Goal: Information Seeking & Learning: Learn about a topic

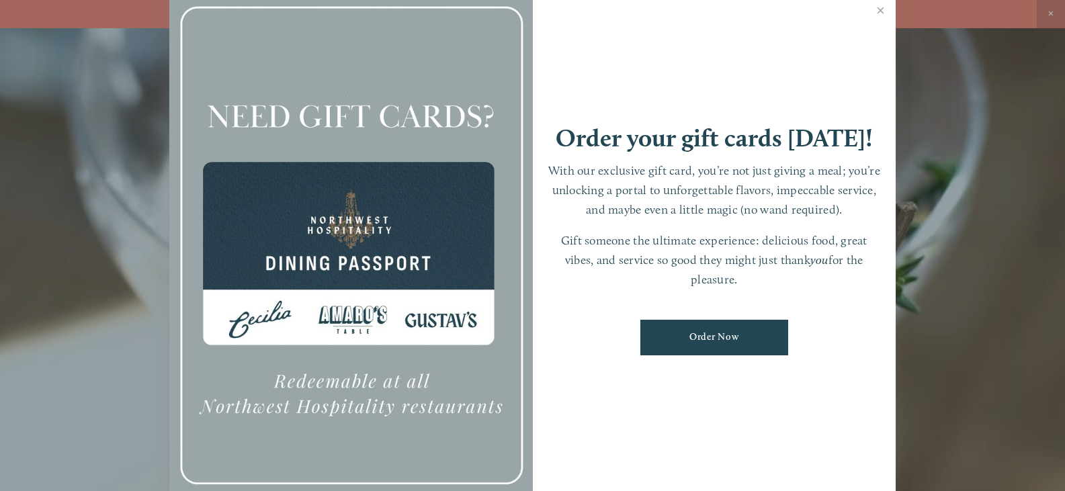
scroll to position [28, 0]
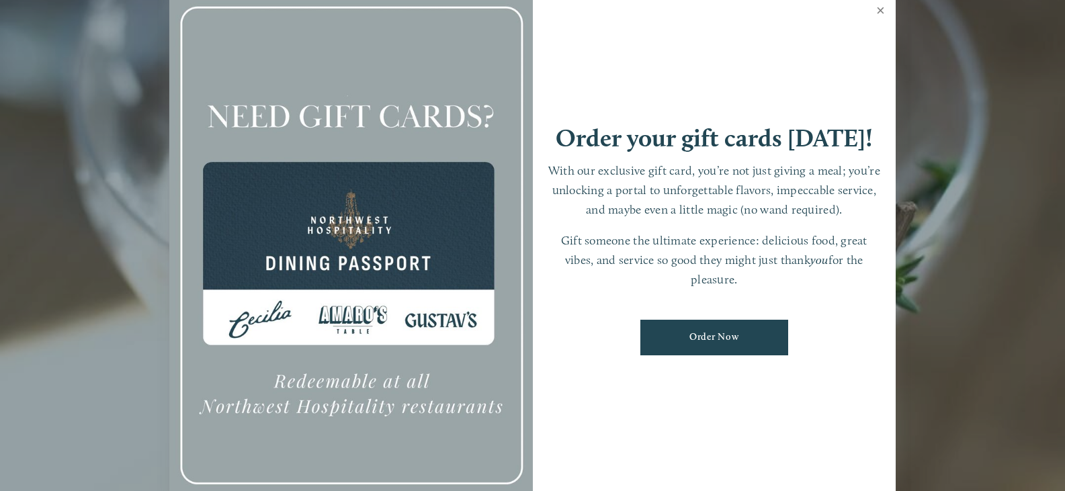
click at [888, 9] on link "Close" at bounding box center [881, 12] width 26 height 38
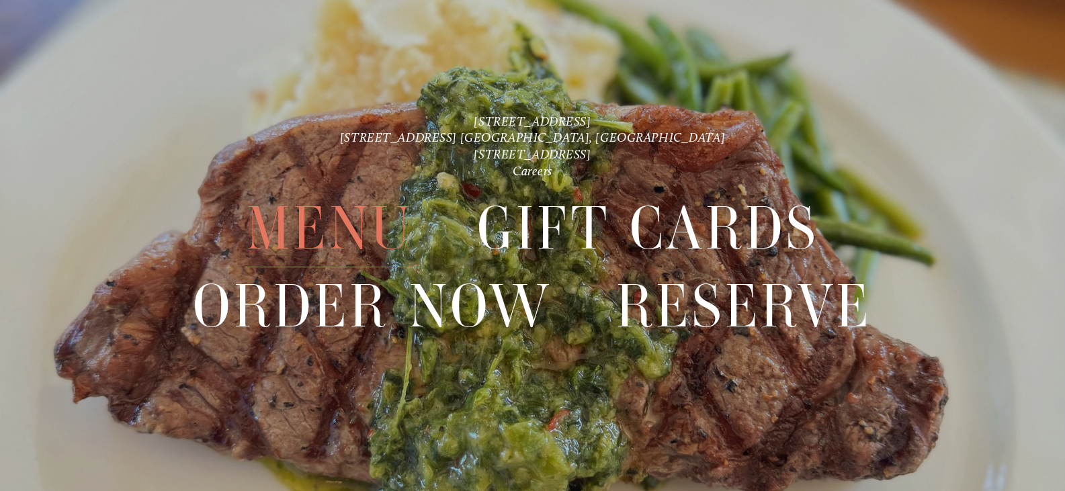
click at [317, 235] on span "Menu" at bounding box center [330, 228] width 167 height 77
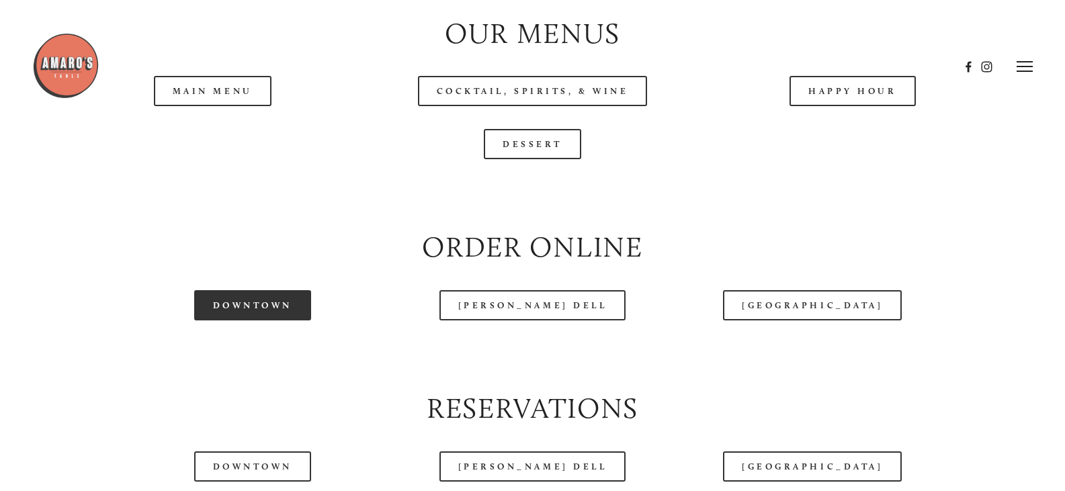
scroll to position [1412, 0]
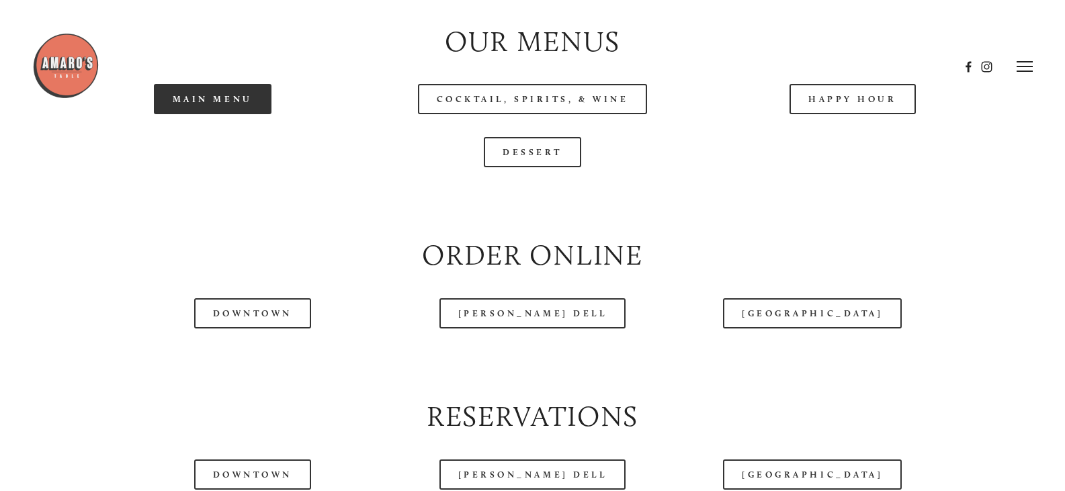
click at [223, 114] on link "Main Menu" at bounding box center [213, 99] width 118 height 30
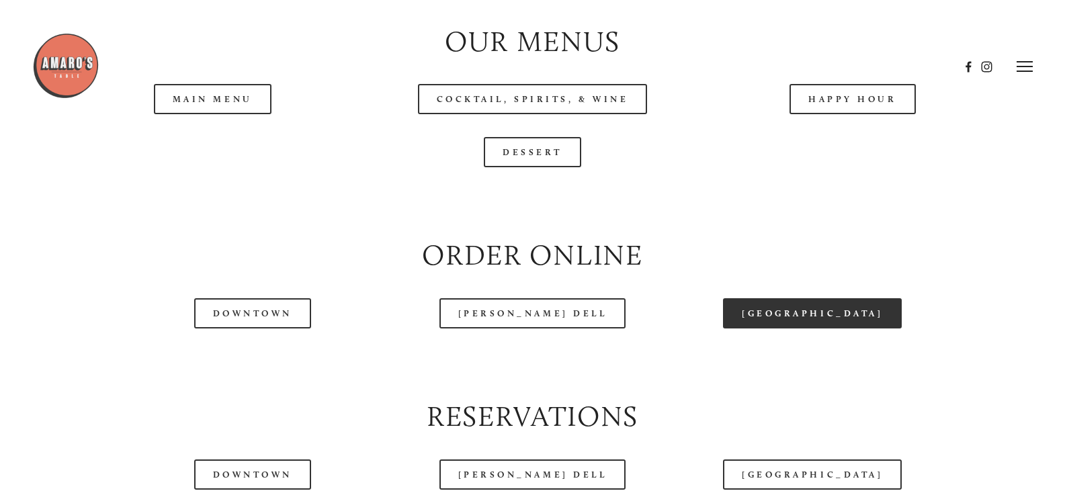
click at [820, 329] on link "[GEOGRAPHIC_DATA]" at bounding box center [812, 313] width 179 height 30
click at [824, 329] on link "[GEOGRAPHIC_DATA]" at bounding box center [812, 313] width 179 height 30
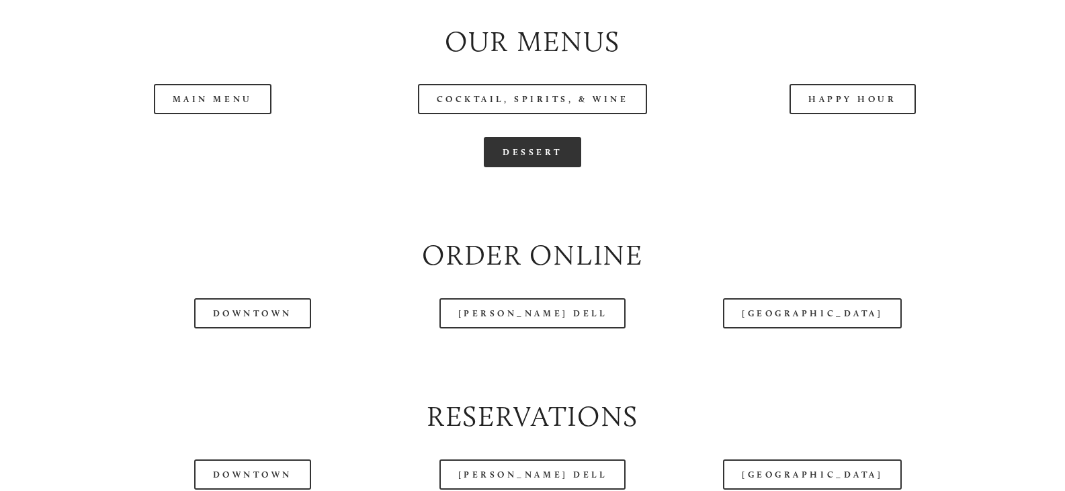
click at [530, 167] on link "Dessert" at bounding box center [532, 152] width 97 height 30
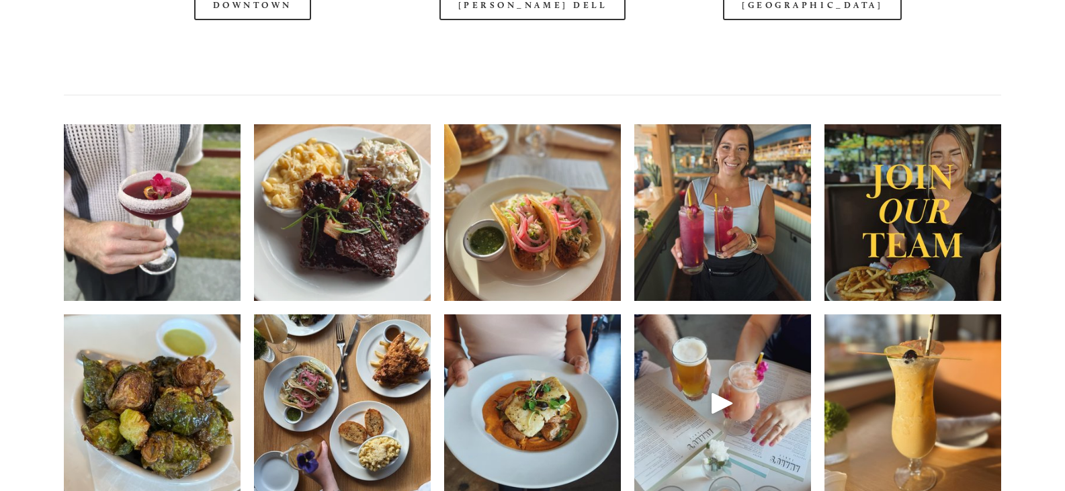
scroll to position [1882, 0]
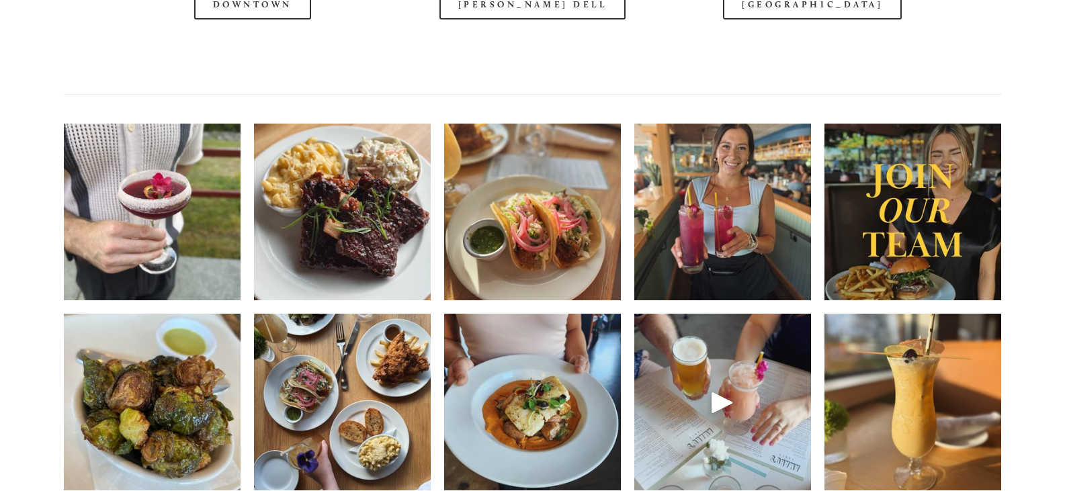
click at [540, 42] on div at bounding box center [496, 33] width 928 height 69
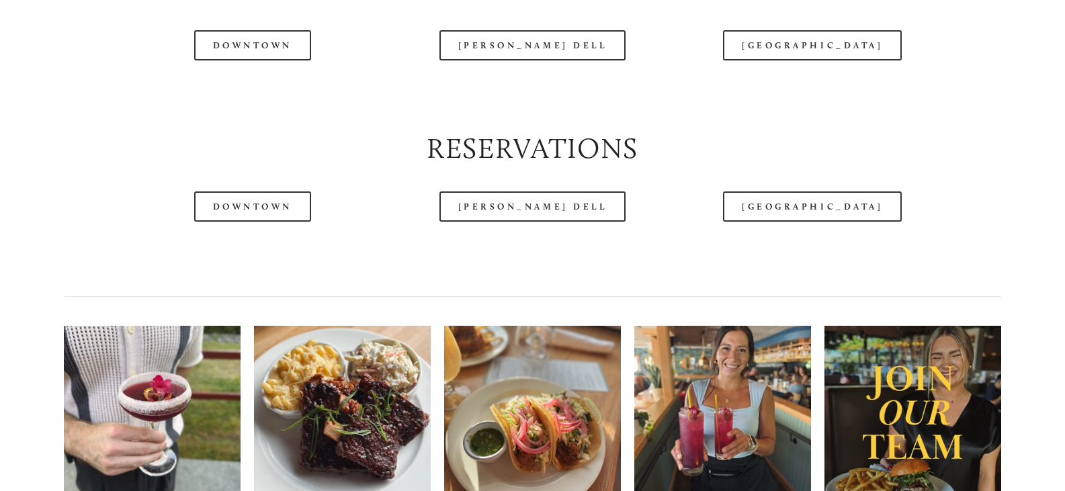
scroll to position [1681, 0]
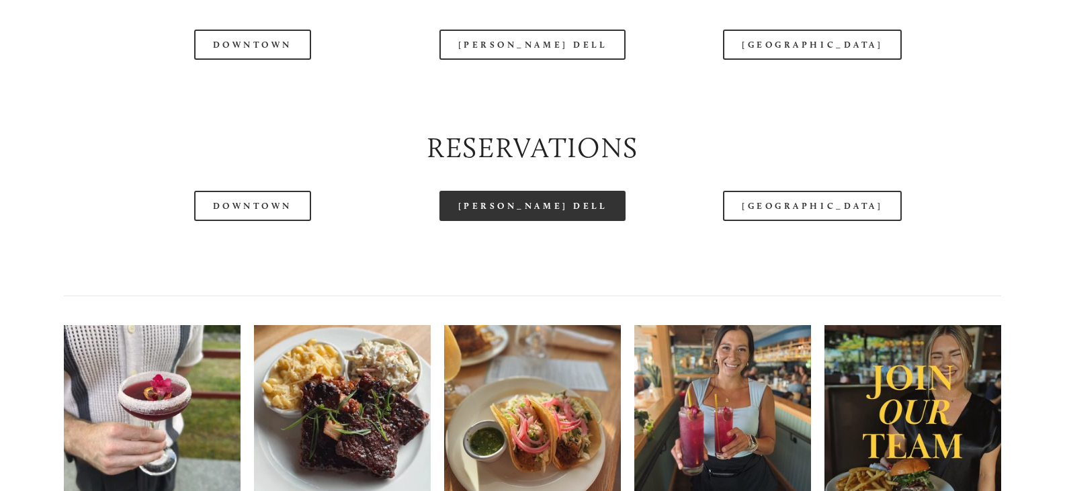
click at [526, 221] on link "[PERSON_NAME] Dell" at bounding box center [533, 206] width 187 height 30
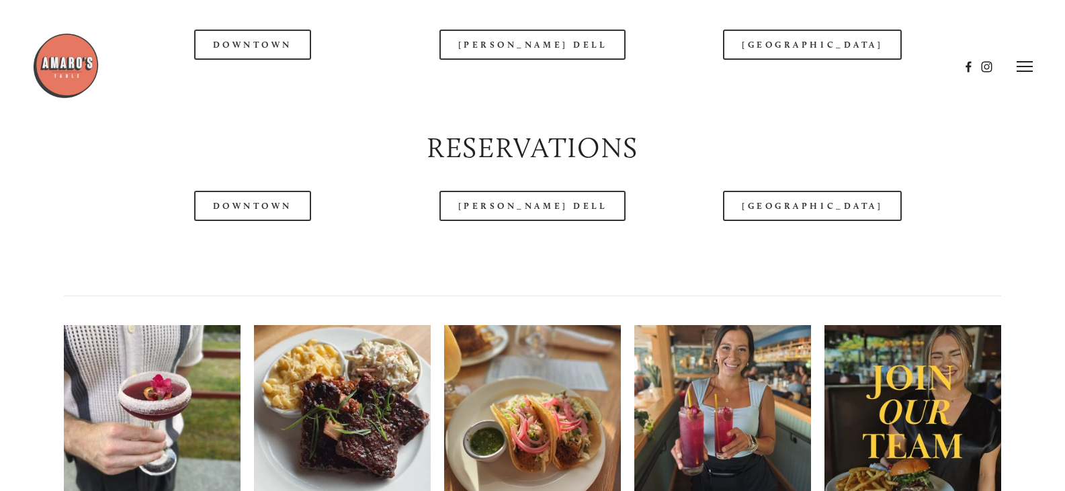
scroll to position [1479, 0]
